Goal: Transaction & Acquisition: Book appointment/travel/reservation

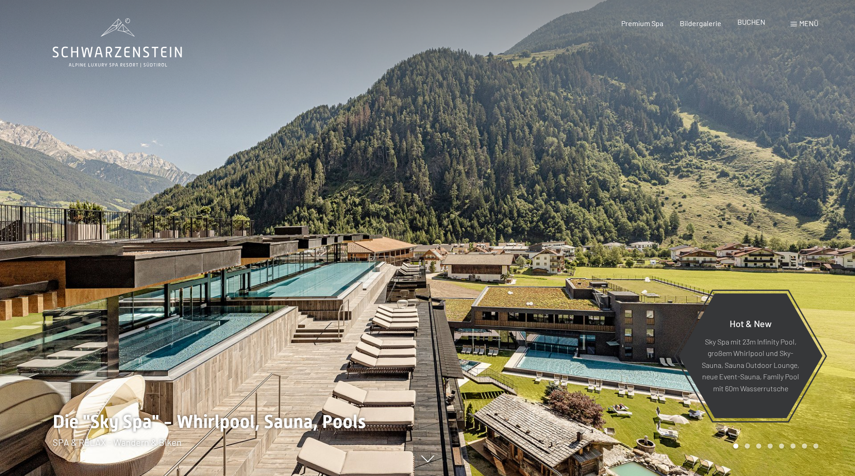
click at [753, 25] on span "BUCHEN" at bounding box center [752, 21] width 28 height 9
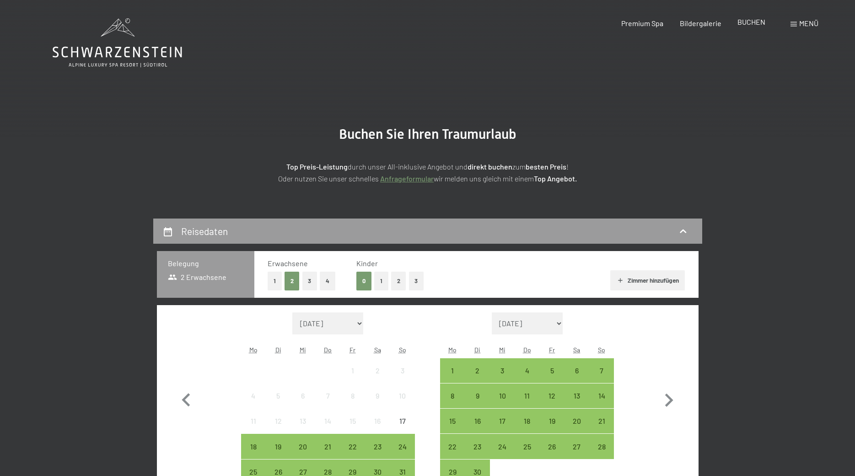
click at [756, 25] on span "BUCHEN" at bounding box center [752, 21] width 28 height 9
click at [797, 25] on div "Menü" at bounding box center [805, 23] width 28 height 10
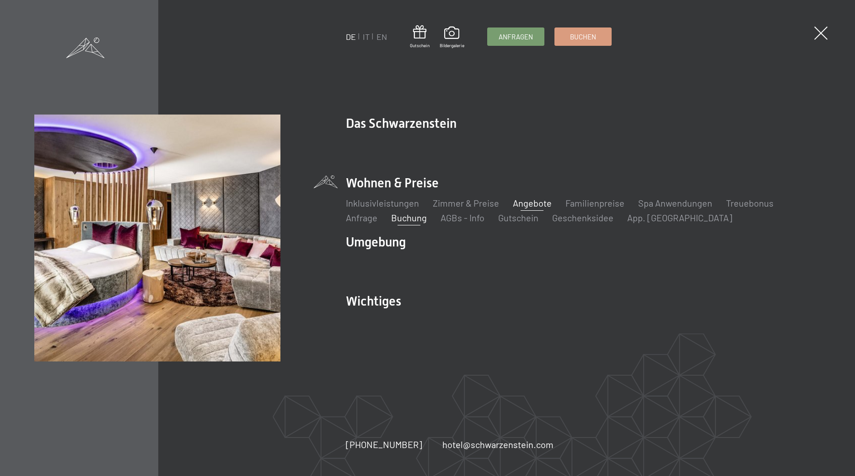
click at [523, 206] on link "Angebote" at bounding box center [532, 202] width 39 height 11
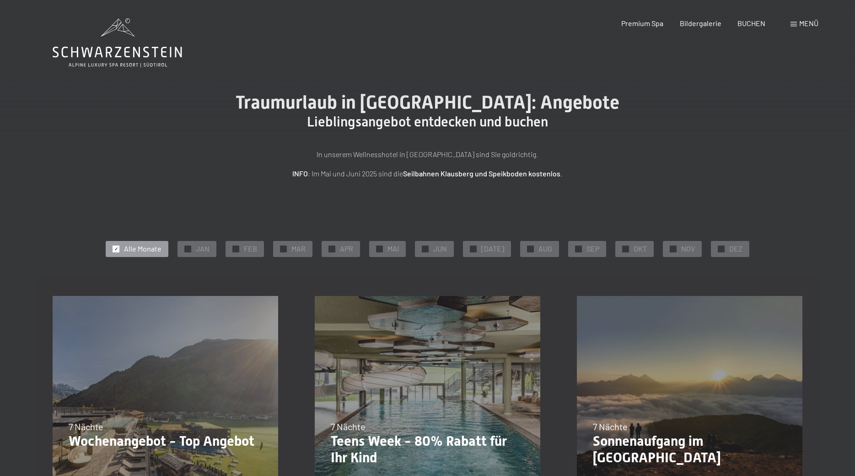
click at [587, 247] on span "SEP" at bounding box center [593, 248] width 13 height 10
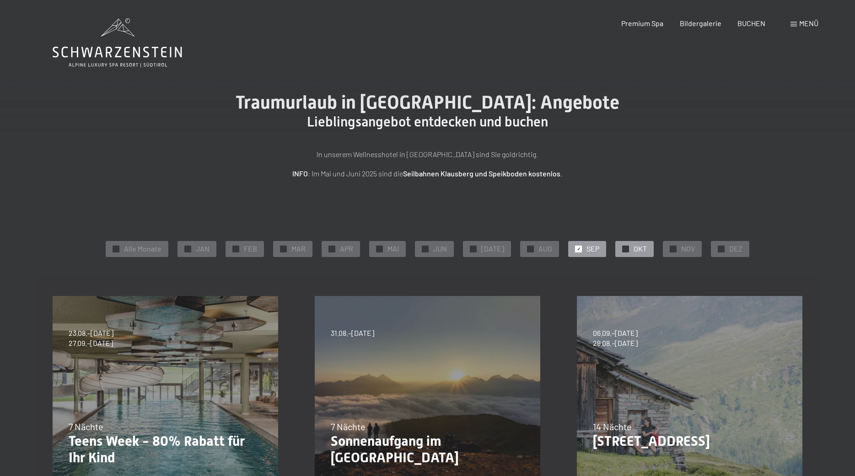
click at [628, 247] on div "✓ OKT" at bounding box center [635, 249] width 38 height 16
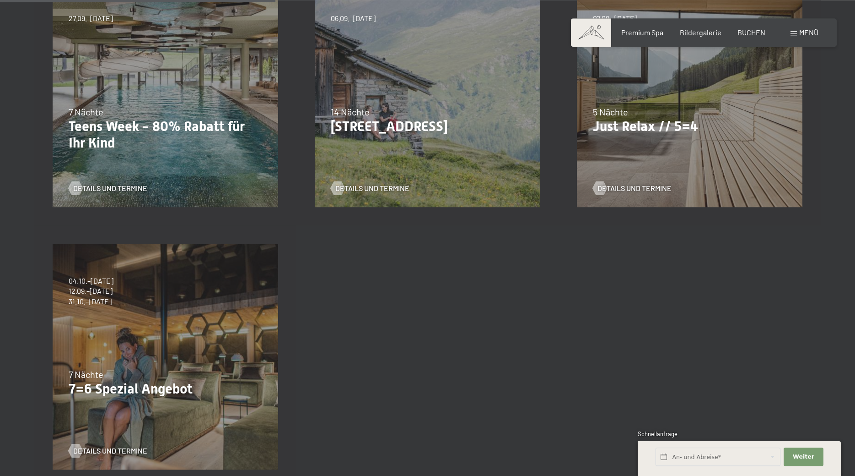
scroll to position [321, 0]
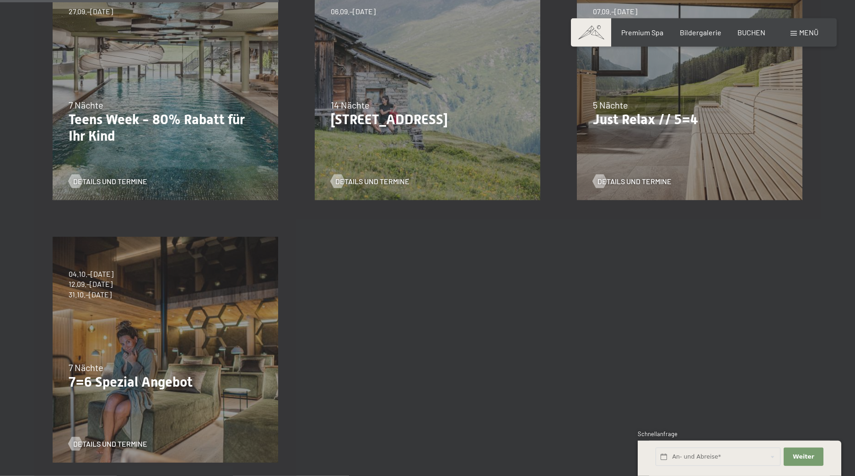
click at [182, 351] on div "04.10.–26.10.2025 01.11.–21.12.2025 10.01.–01.02.2026 07.03.–29.03.2026 16.05.–…" at bounding box center [165, 349] width 262 height 262
click at [131, 444] on span "Details und Termine" at bounding box center [119, 443] width 74 height 10
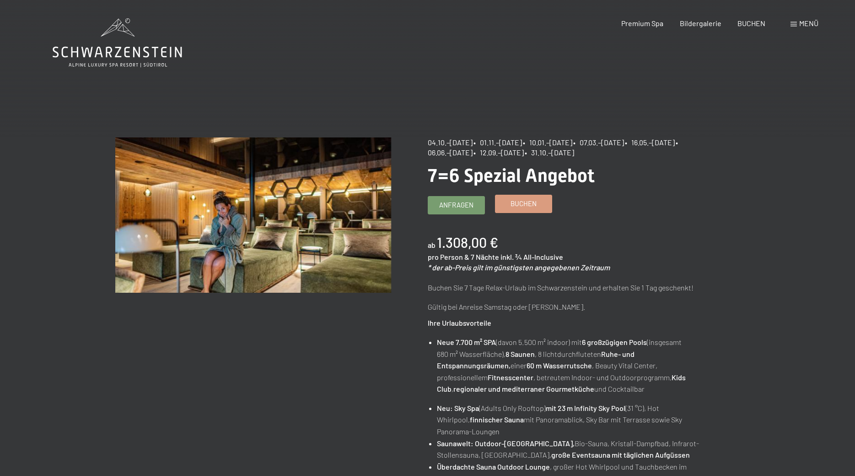
click at [520, 198] on link "Buchen" at bounding box center [524, 203] width 56 height 17
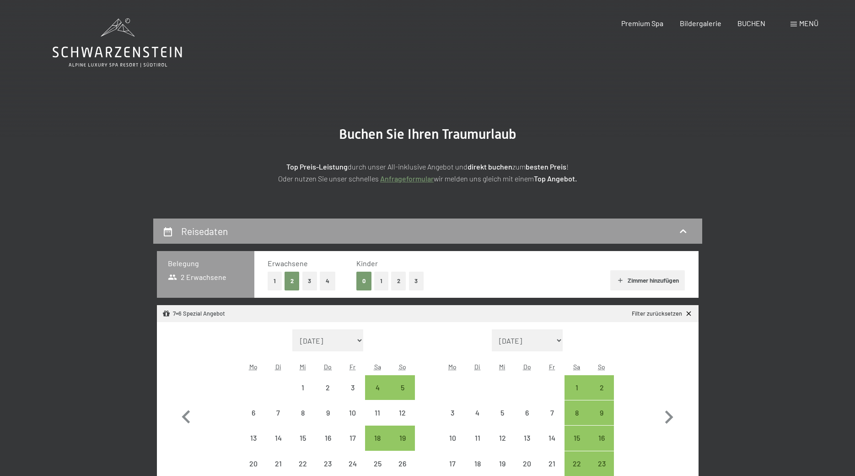
select select "[DATE]"
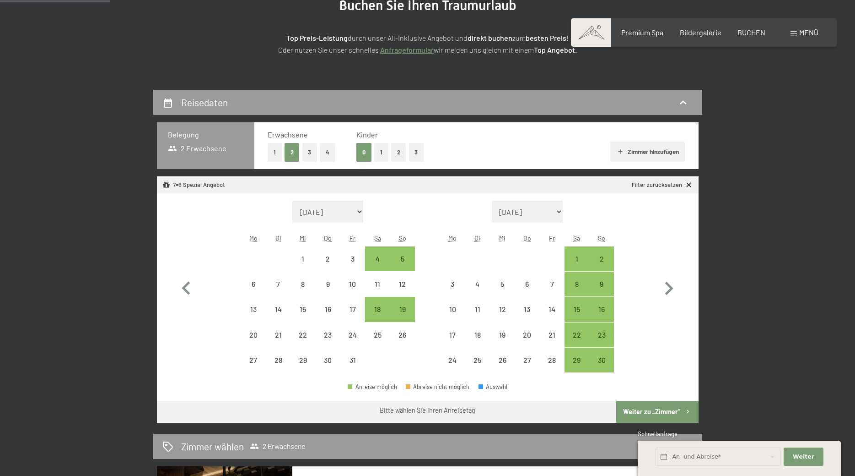
scroll to position [135, 0]
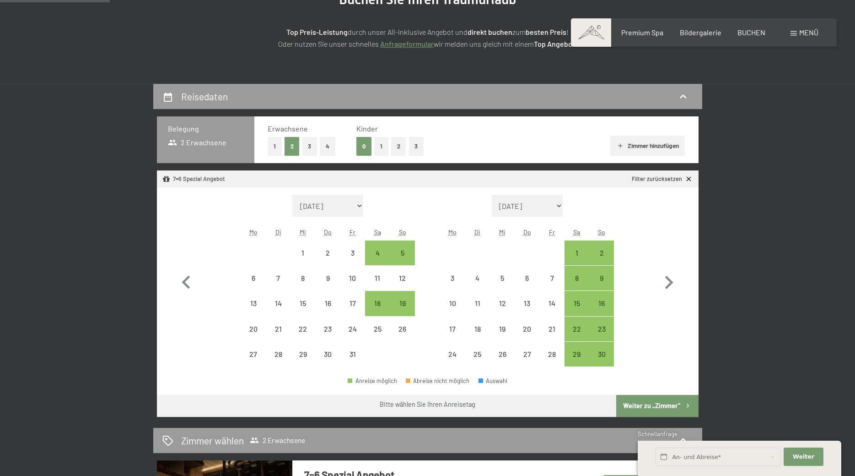
click at [270, 148] on button "1" at bounding box center [275, 146] width 14 height 19
select select "[DATE]"
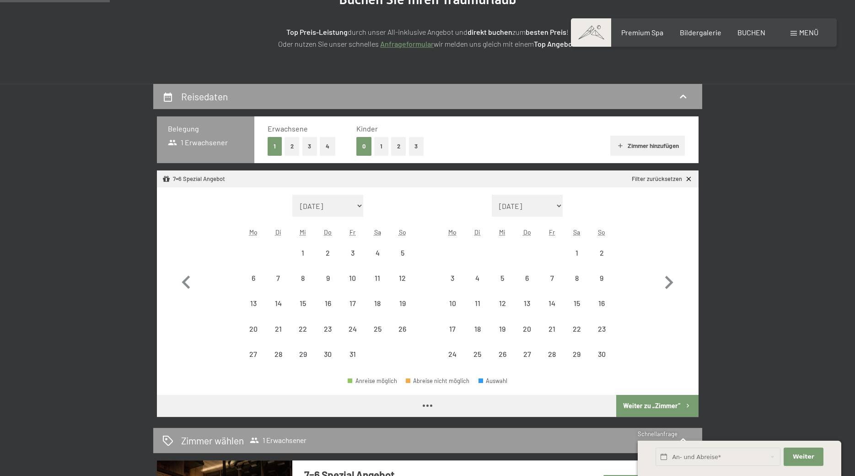
select select "[DATE]"
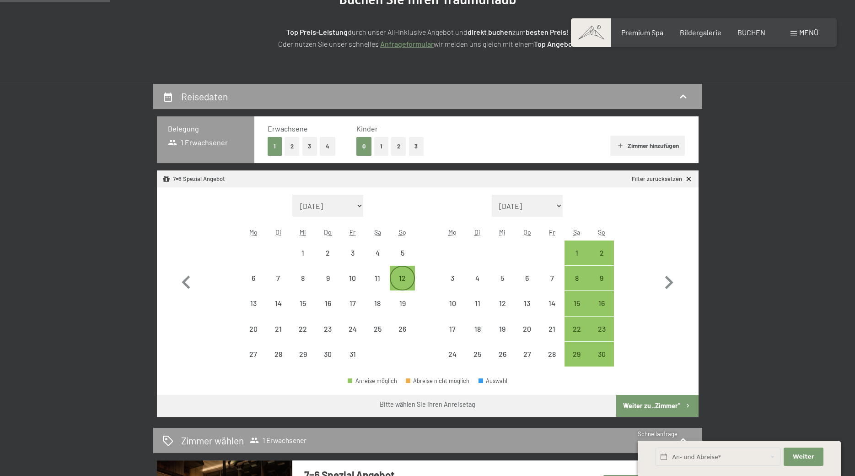
click at [402, 281] on div "12" at bounding box center [402, 285] width 23 height 23
select select "[DATE]"
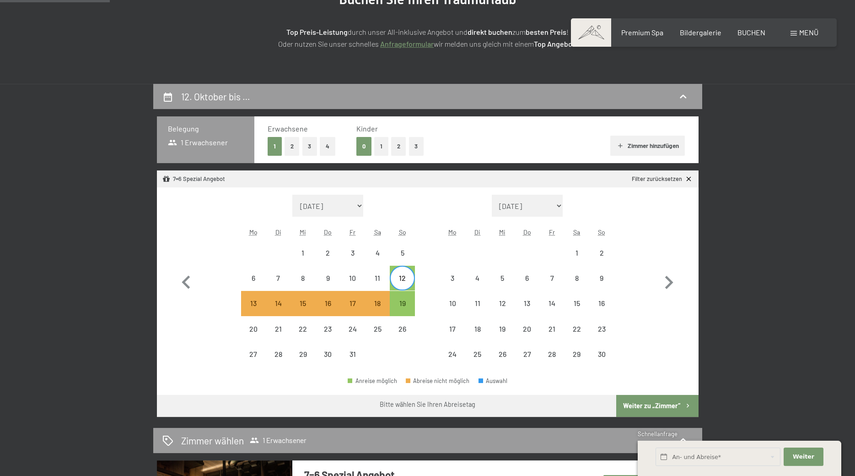
click at [668, 407] on button "Weiter zu „Zimmer“" at bounding box center [658, 406] width 82 height 22
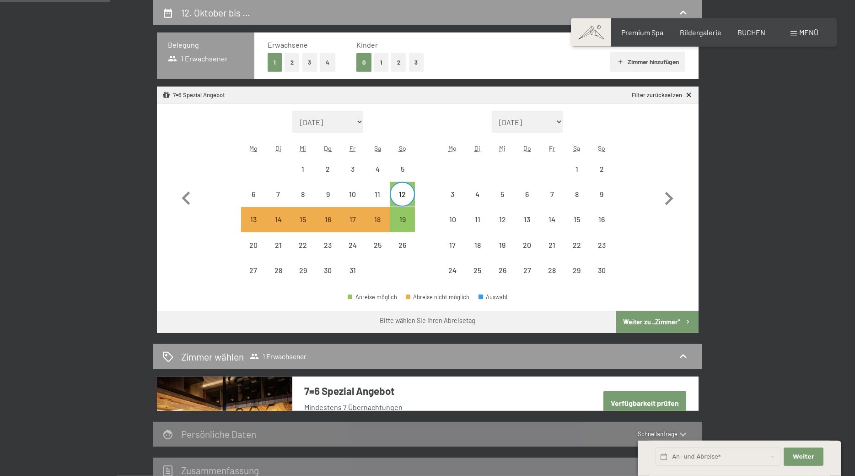
select select "[DATE]"
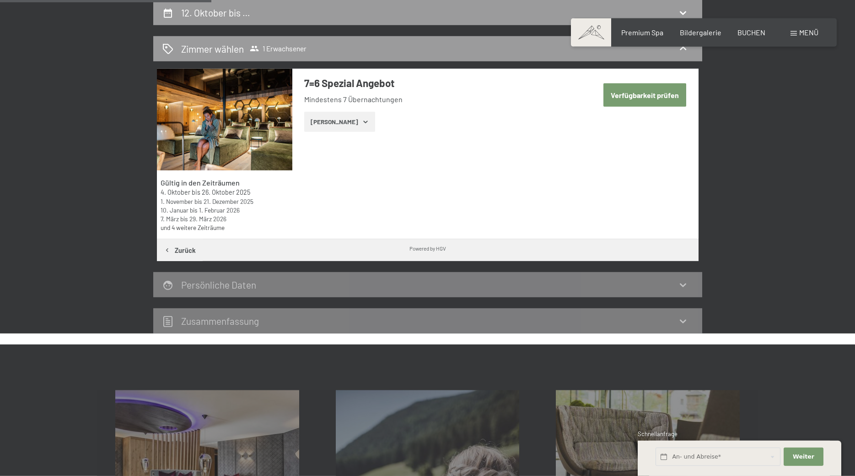
click at [666, 97] on button "Verfügbarkeit prüfen" at bounding box center [645, 94] width 83 height 23
select select "[DATE]"
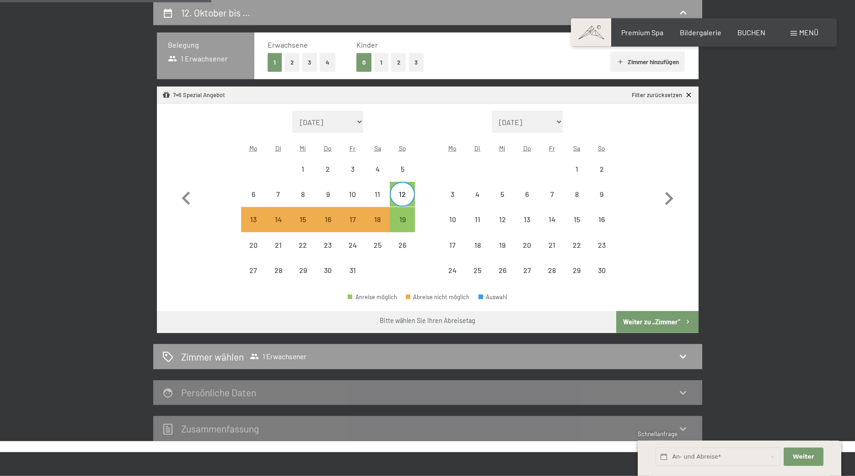
click at [658, 319] on button "Weiter zu „Zimmer“" at bounding box center [658, 322] width 82 height 22
select select "[DATE]"
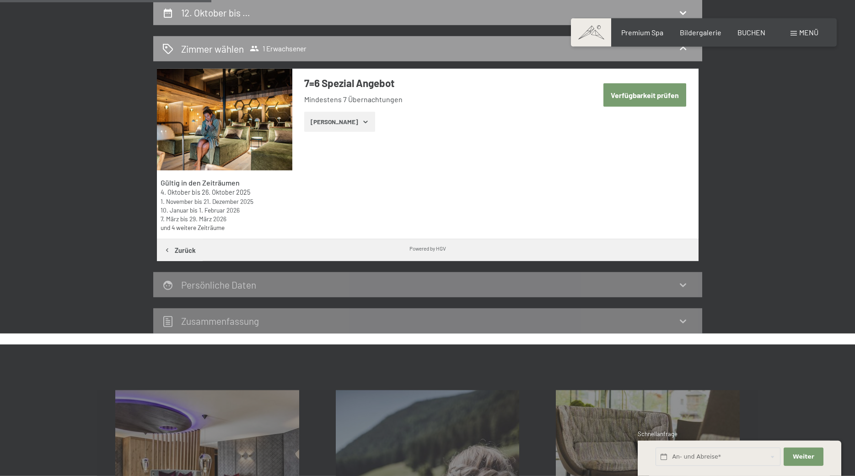
click at [352, 131] on button "[PERSON_NAME]" at bounding box center [339, 122] width 71 height 20
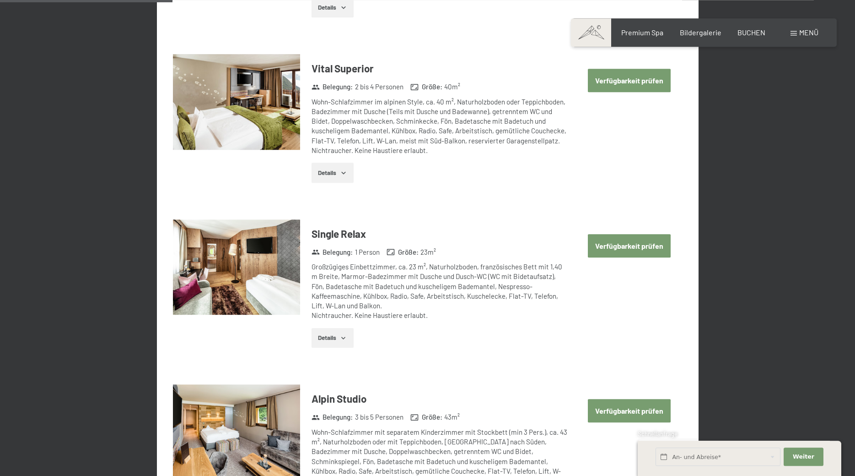
scroll to position [617, 0]
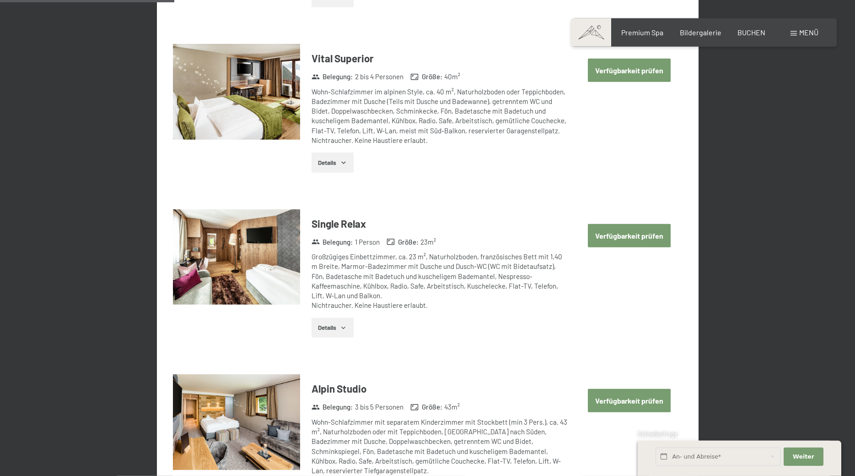
click at [644, 234] on button "Verfügbarkeit prüfen" at bounding box center [629, 235] width 83 height 23
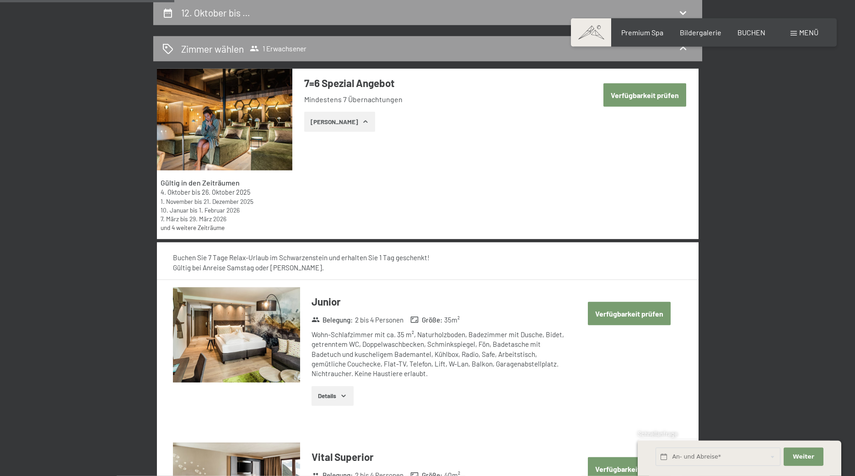
select select "[DATE]"
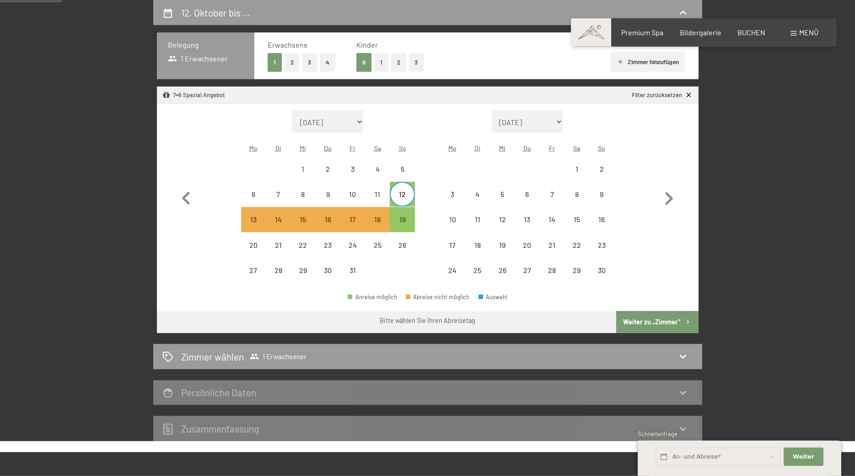
click at [400, 198] on div "12" at bounding box center [402, 201] width 23 height 23
select select "[DATE]"
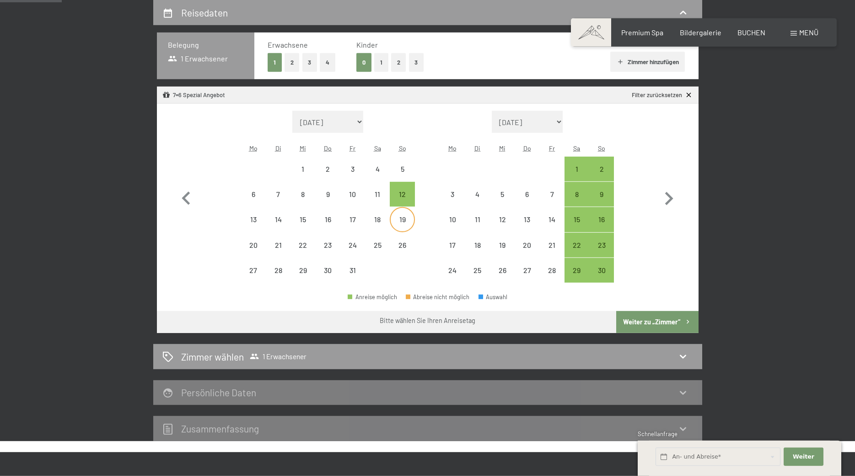
click at [401, 216] on div "19" at bounding box center [402, 227] width 23 height 23
select select "[DATE]"
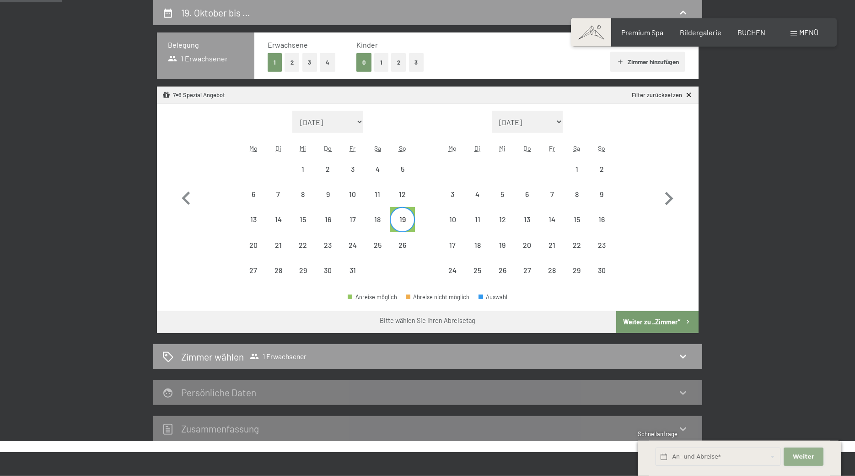
click at [810, 457] on span "Weiter" at bounding box center [804, 456] width 22 height 8
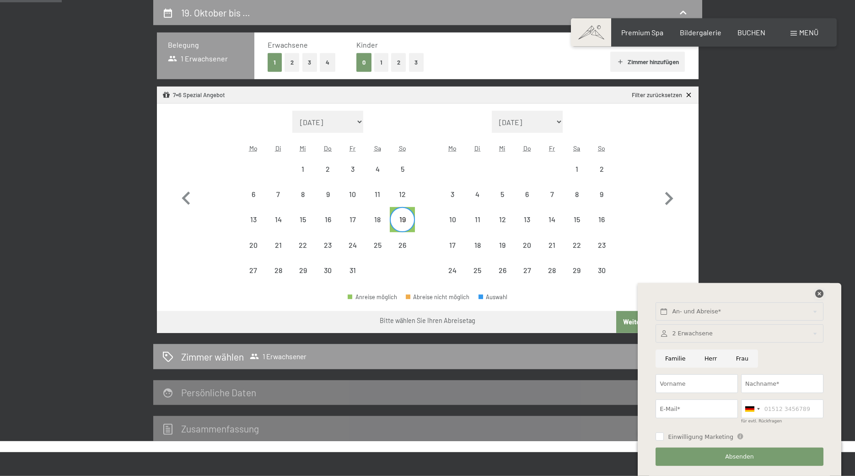
click at [818, 293] on icon at bounding box center [820, 293] width 8 height 8
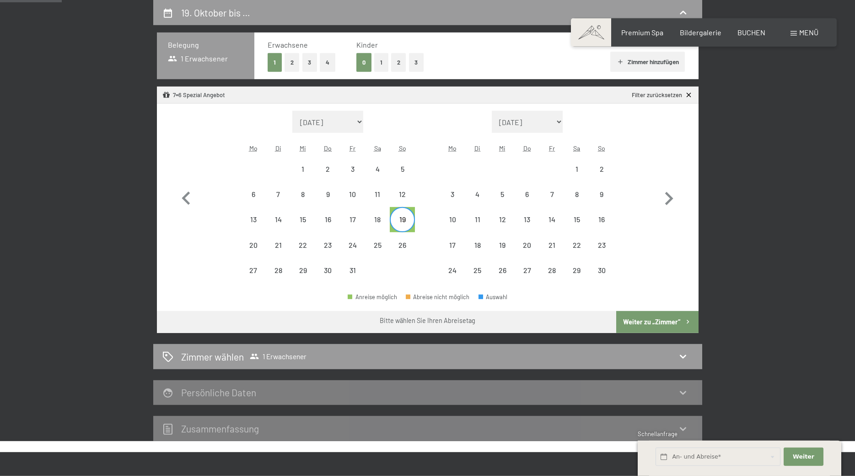
drag, startPoint x: 849, startPoint y: 92, endPoint x: 854, endPoint y: 148, distance: 57.0
click at [854, 148] on div "19. Oktober bis … Belegung 1 Erwachsener Erwachsene 1 2 3 4 Kinder 0 1 2 3 [PER…" at bounding box center [427, 220] width 855 height 441
click at [404, 221] on div "19" at bounding box center [402, 227] width 23 height 23
select select "[DATE]"
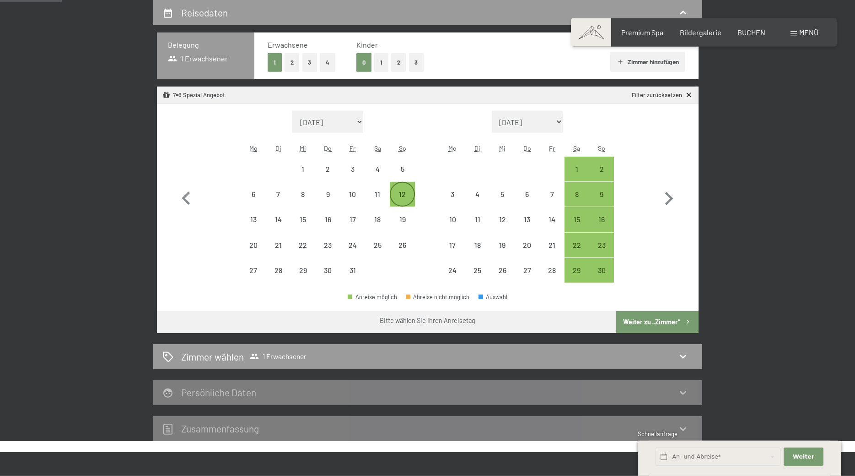
click at [404, 191] on div "12" at bounding box center [402, 201] width 23 height 23
select select "[DATE]"
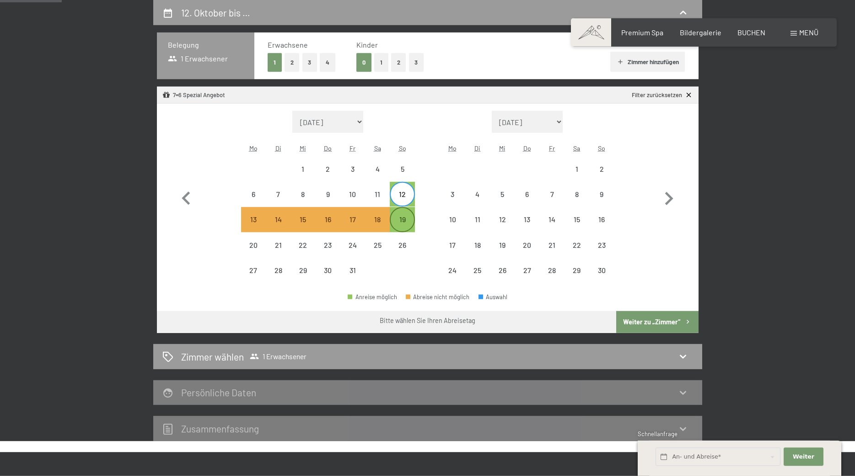
click at [409, 216] on div "19" at bounding box center [402, 227] width 23 height 23
select select "[DATE]"
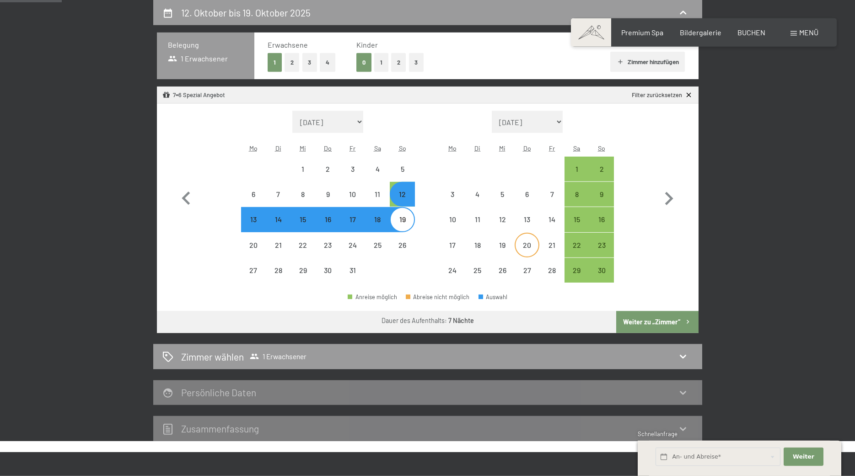
select select "[DATE]"
click at [681, 319] on button "Weiter zu „Zimmer“" at bounding box center [658, 322] width 82 height 22
select select "[DATE]"
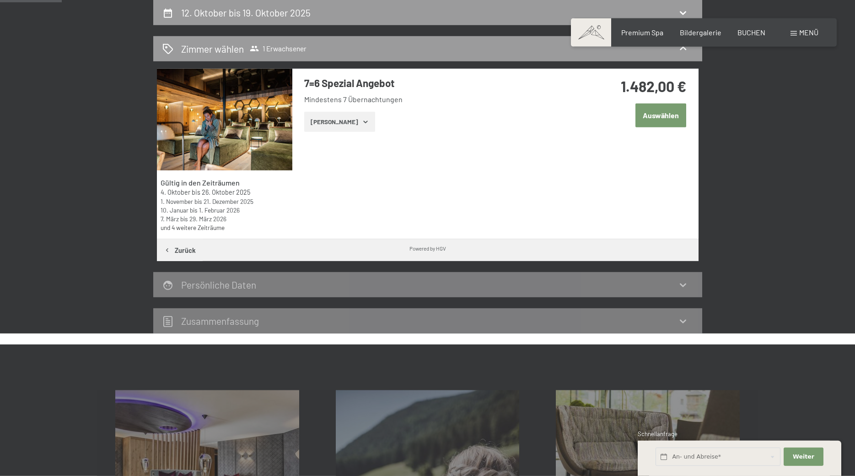
click at [348, 123] on button "[PERSON_NAME]" at bounding box center [339, 122] width 71 height 20
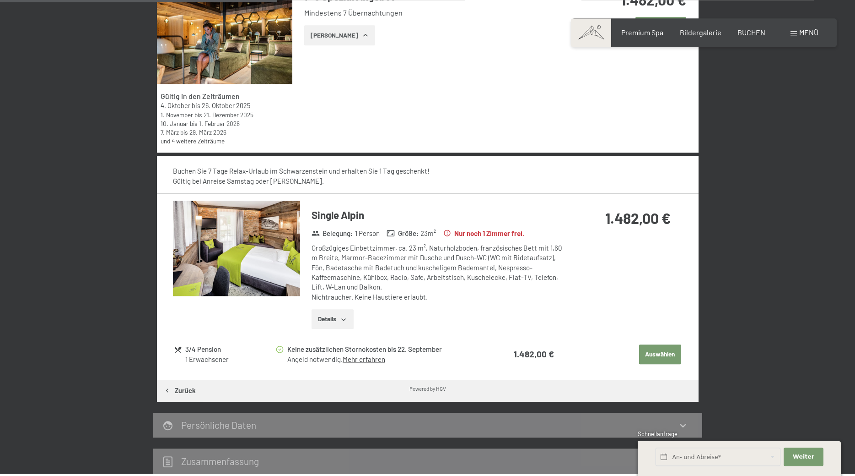
scroll to position [299, 0]
